Goal: Find specific page/section: Find specific page/section

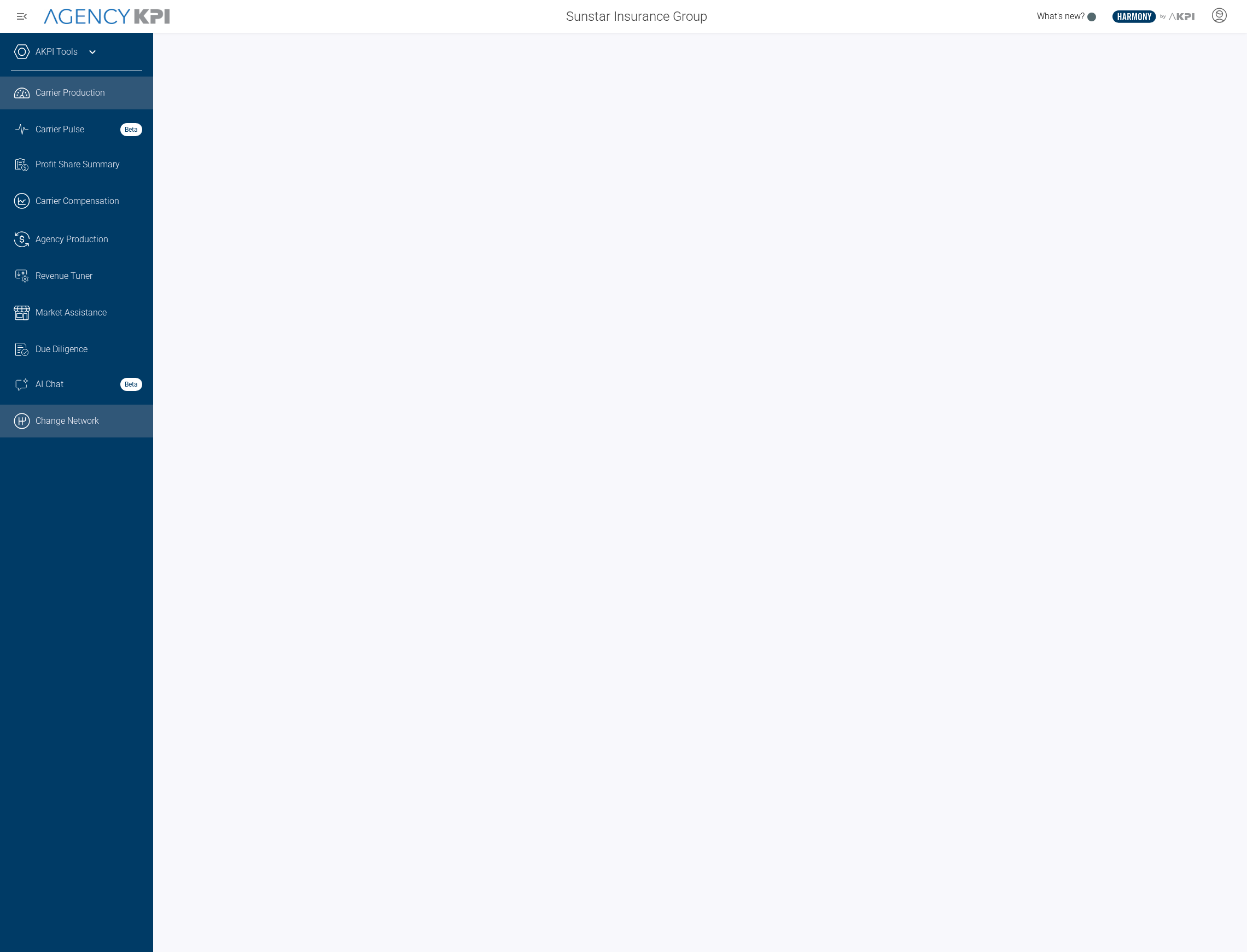
click at [79, 421] on link ".cls-1{fill:none;stroke:#000;stroke-linecap:round;stroke-linejoin:round;stroke-…" at bounding box center [76, 421] width 153 height 33
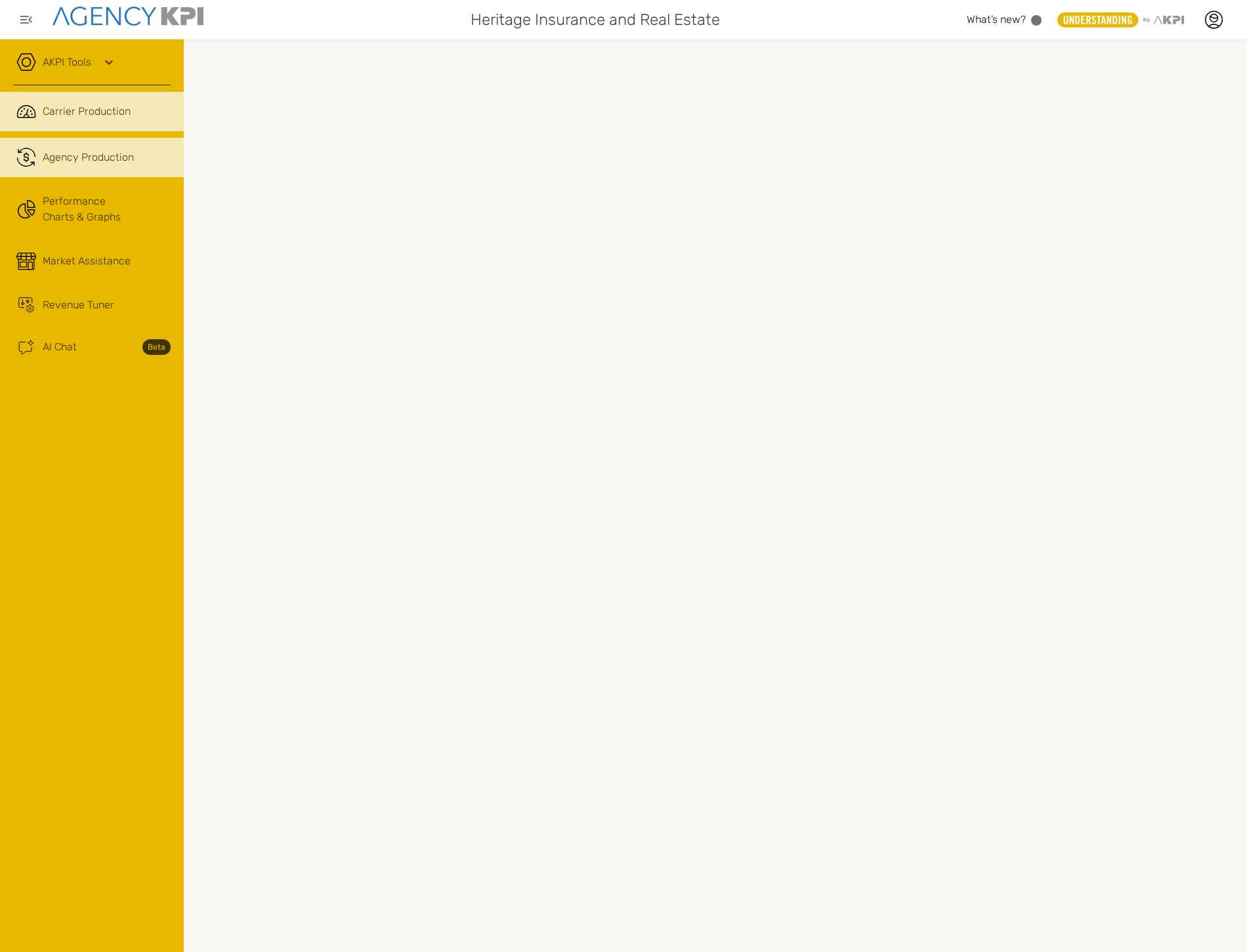
click at [141, 172] on link ".cls-1{fill:none;stroke:#221f20;stroke-linecap:round;stroke-linejoin:round;stro…" at bounding box center [92, 158] width 183 height 39
click at [1204, 22] on icon at bounding box center [1213, 20] width 20 height 20
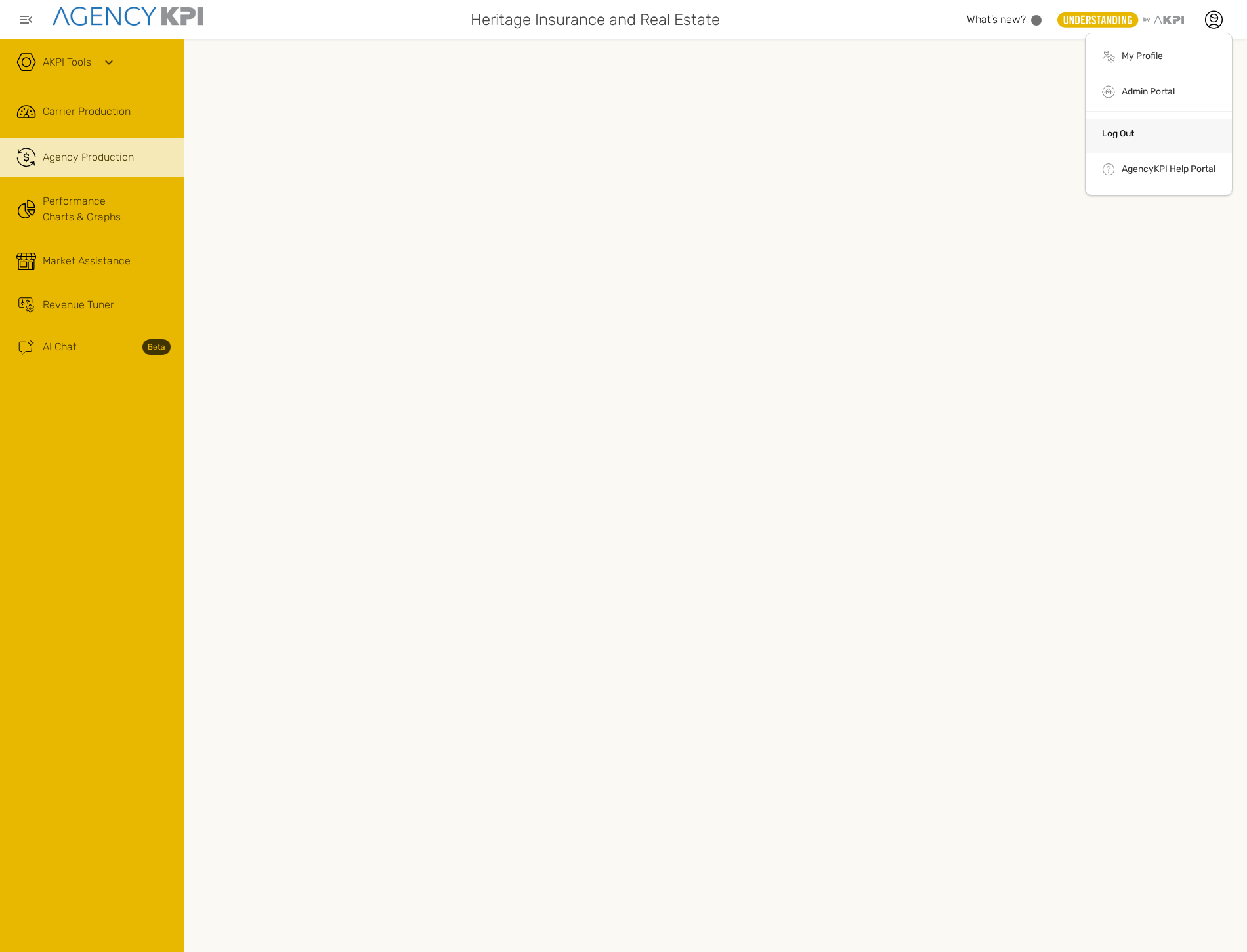
click at [1126, 128] on link "Log Out" at bounding box center [1118, 134] width 32 height 11
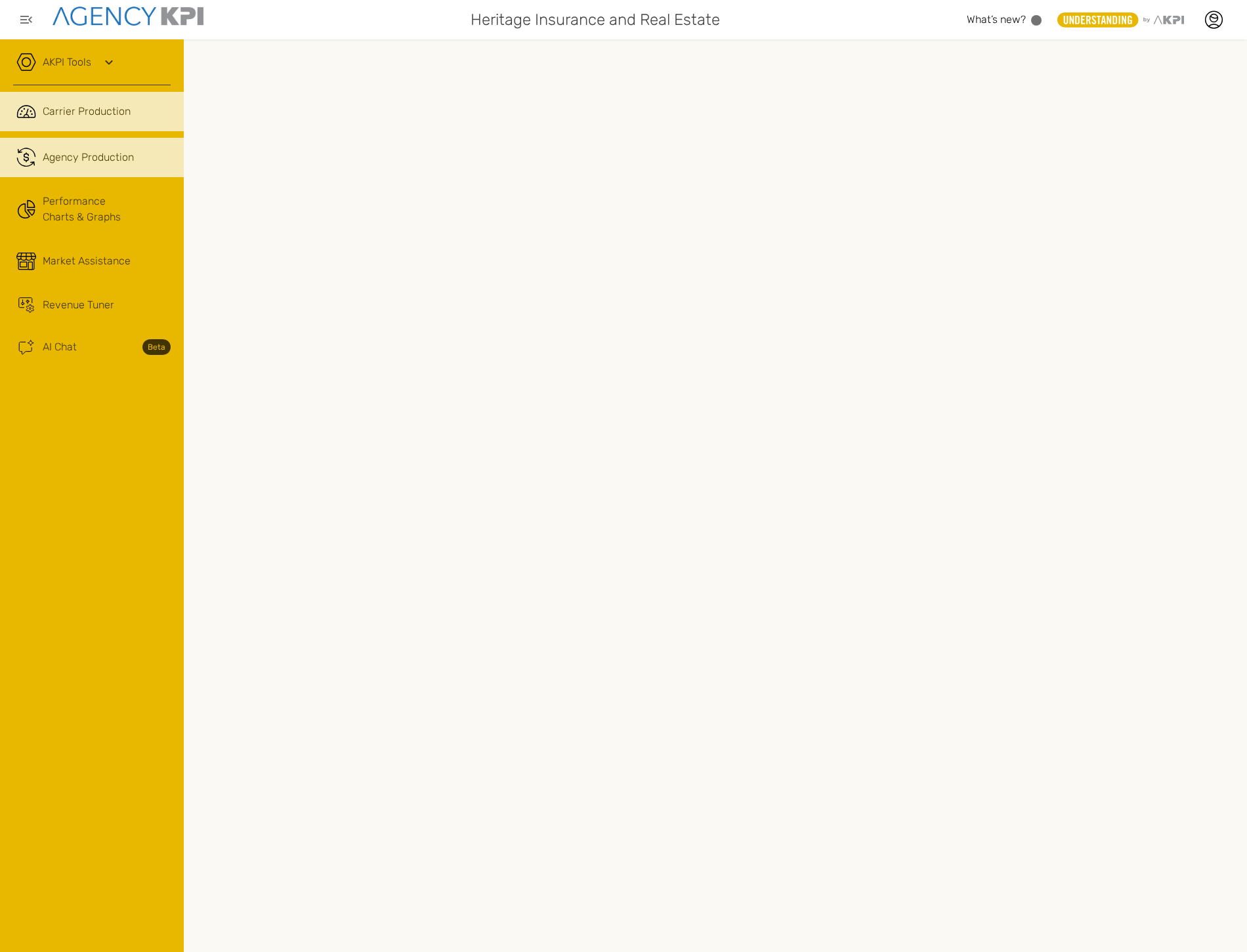
click at [130, 148] on link ".cls-1{fill:none;stroke:#221f20;stroke-linecap:round;stroke-linejoin:round;stro…" at bounding box center [92, 158] width 183 height 39
